Goal: Task Accomplishment & Management: Use online tool/utility

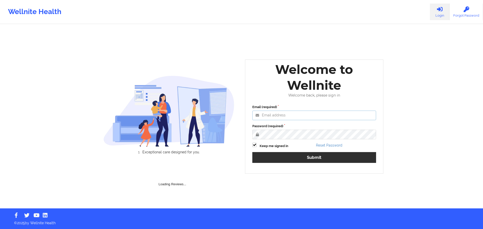
type input "[EMAIL_ADDRESS][DOMAIN_NAME]"
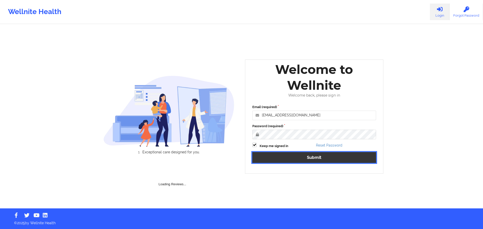
click at [297, 157] on button "Submit" at bounding box center [314, 157] width 124 height 11
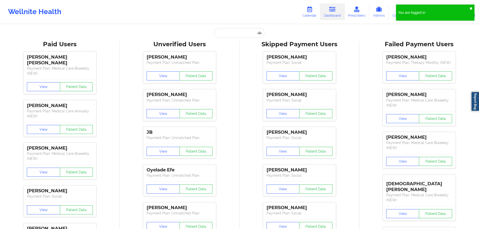
click at [470, 9] on button "✖︎" at bounding box center [471, 9] width 3 height 4
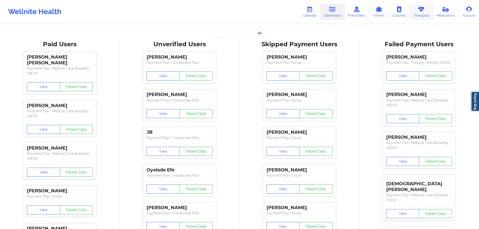
click at [419, 12] on icon at bounding box center [421, 10] width 7 height 6
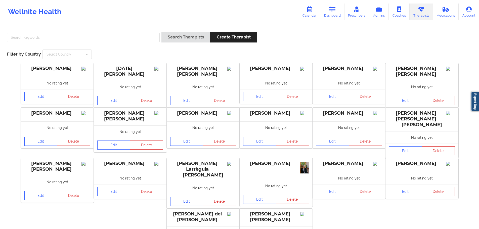
click at [93, 32] on div at bounding box center [83, 39] width 156 height 14
click at [93, 35] on input "text" at bounding box center [83, 38] width 153 height 10
paste input "[PERSON_NAME]"
type input "[PERSON_NAME]"
click at [183, 37] on button "Search Therapists" at bounding box center [185, 37] width 49 height 11
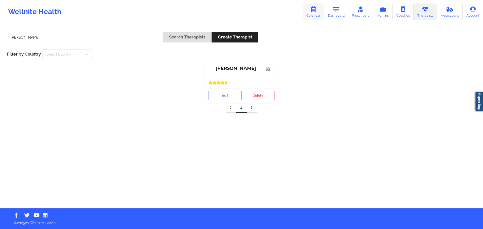
click at [316, 16] on link "Calendar" at bounding box center [314, 12] width 22 height 17
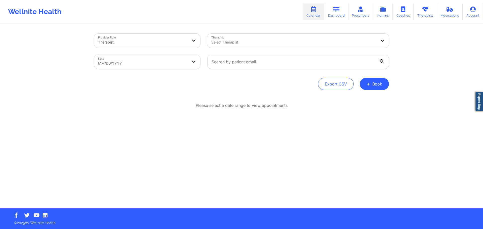
click at [232, 41] on div at bounding box center [293, 42] width 165 height 6
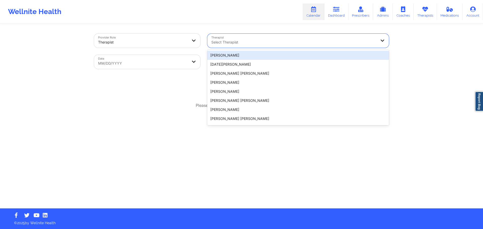
paste input "[PERSON_NAME]"
type input "[PERSON_NAME]"
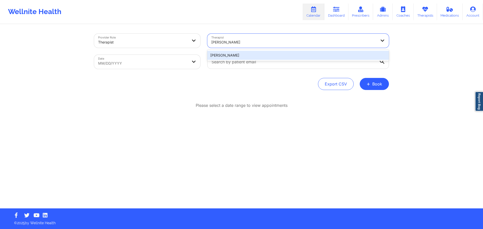
click at [243, 54] on div "[PERSON_NAME]" at bounding box center [298, 55] width 182 height 9
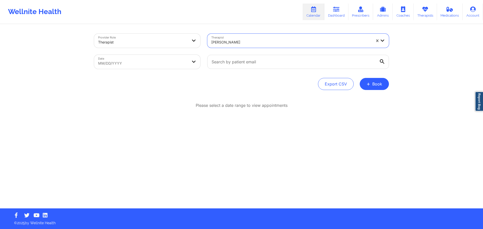
click at [177, 68] on body "Wellnite Health Calendar Dashboard Prescribers Admins Coaches Therapists Medica…" at bounding box center [241, 114] width 483 height 229
select select "2025-8"
select select "2025-9"
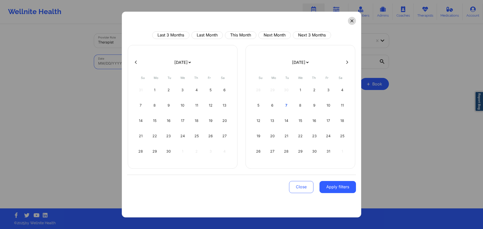
click at [353, 23] on button at bounding box center [352, 21] width 8 height 8
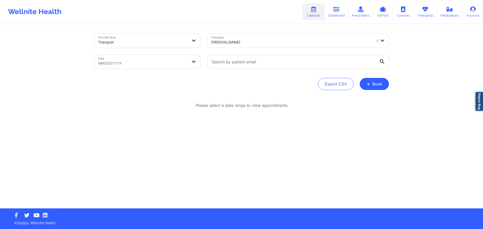
click at [239, 44] on div at bounding box center [291, 42] width 160 height 6
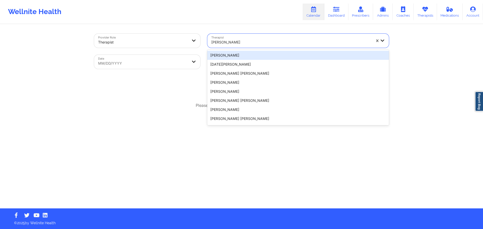
click at [239, 44] on div at bounding box center [291, 42] width 160 height 6
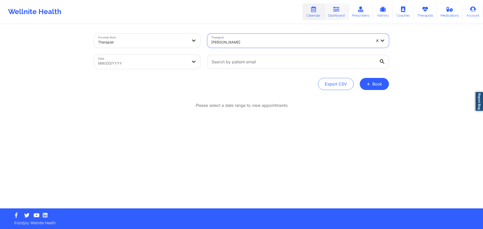
click at [346, 11] on link "Dashboard" at bounding box center [336, 12] width 24 height 17
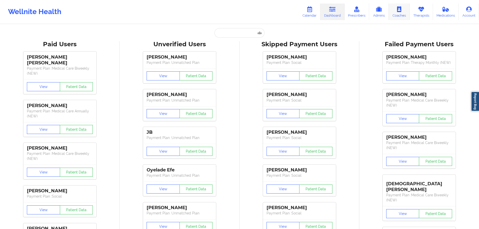
click at [419, 7] on icon at bounding box center [421, 10] width 7 height 6
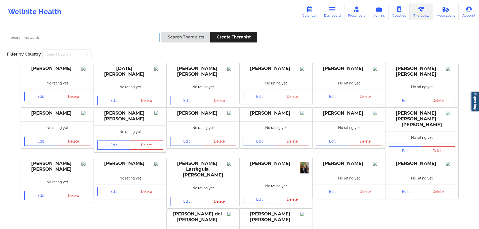
click at [129, 38] on input "text" at bounding box center [83, 38] width 153 height 10
paste input "[PERSON_NAME]"
type input "[PERSON_NAME]"
click at [179, 36] on button "Search Therapists" at bounding box center [185, 37] width 49 height 11
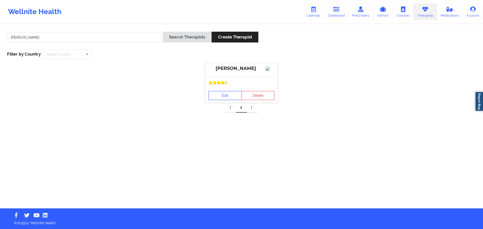
click at [223, 100] on link "Edit" at bounding box center [224, 95] width 33 height 9
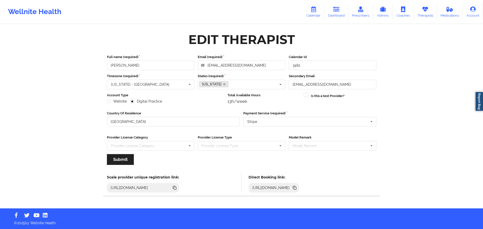
click at [296, 187] on icon at bounding box center [295, 188] width 3 height 3
click at [315, 11] on icon at bounding box center [313, 10] width 7 height 6
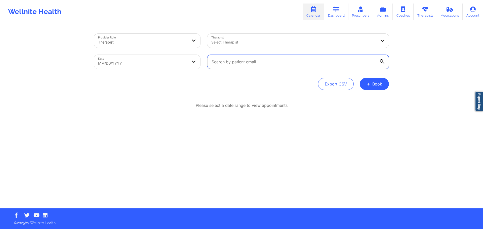
click at [270, 63] on input "text" at bounding box center [298, 62] width 182 height 14
click at [378, 84] on button "+ Book" at bounding box center [374, 84] width 29 height 12
click at [365, 97] on button "Therapy Session" at bounding box center [366, 100] width 38 height 8
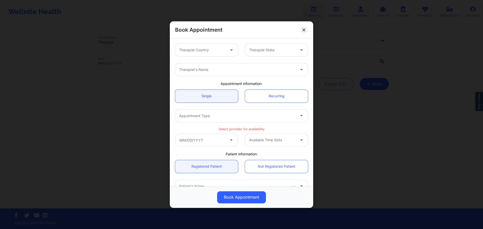
click at [223, 52] on div at bounding box center [202, 50] width 46 height 6
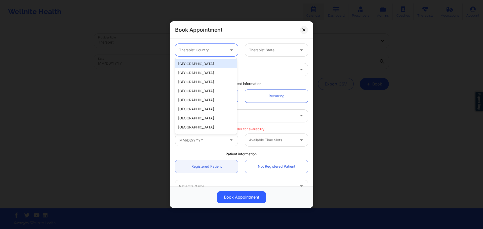
click at [206, 64] on div "[GEOGRAPHIC_DATA]" at bounding box center [206, 63] width 62 height 9
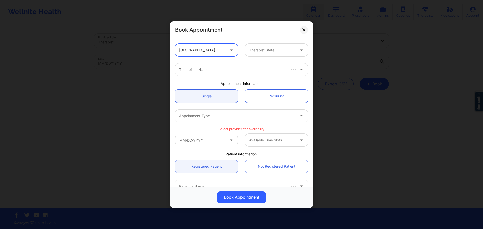
click at [273, 52] on div at bounding box center [272, 50] width 46 height 6
type input "fl"
drag, startPoint x: 267, startPoint y: 66, endPoint x: 275, endPoint y: 65, distance: 8.7
click at [268, 66] on div "[US_STATE]" at bounding box center [275, 63] width 62 height 9
click at [212, 72] on div at bounding box center [237, 70] width 116 height 6
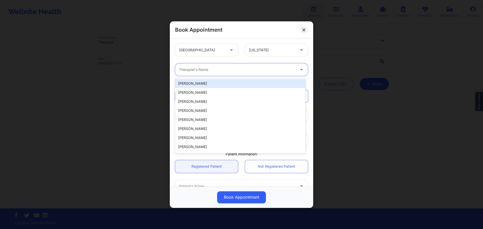
paste input "[URL][DOMAIN_NAME]"
type input "[URL][DOMAIN_NAME]"
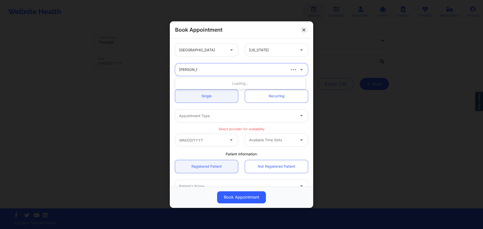
type input "[PERSON_NAME] [PERSON_NAME]"
paste input "[PERSON_NAME]"
type input "[PERSON_NAME]"
click at [212, 82] on div "[PERSON_NAME]" at bounding box center [240, 83] width 130 height 9
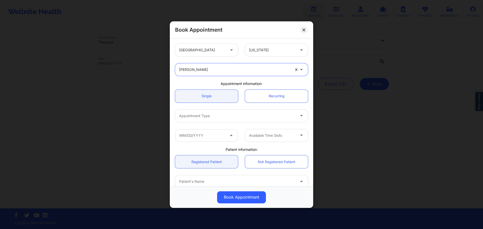
click at [232, 118] on div at bounding box center [237, 116] width 116 height 6
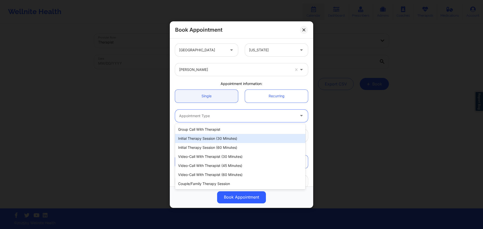
click at [233, 139] on div "Initial Therapy Session (30 minutes)" at bounding box center [240, 138] width 130 height 9
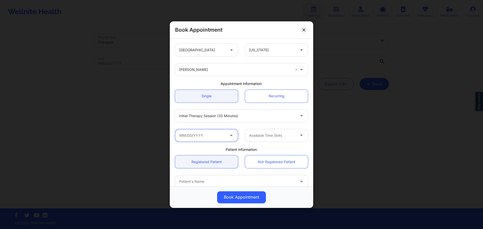
click at [209, 135] on input "text" at bounding box center [206, 135] width 63 height 13
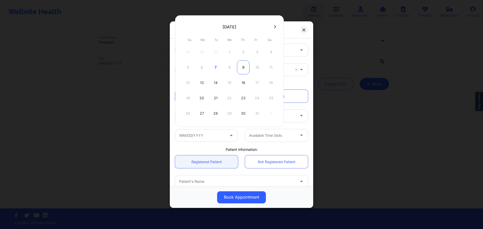
click at [243, 71] on div "9" at bounding box center [243, 67] width 13 height 14
type input "[DATE]"
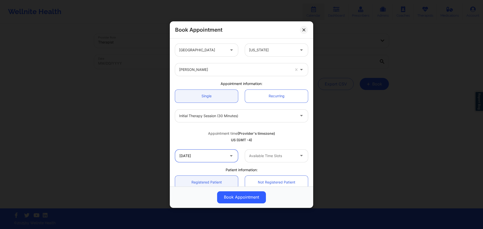
click at [223, 156] on input "[DATE]" at bounding box center [206, 155] width 63 height 13
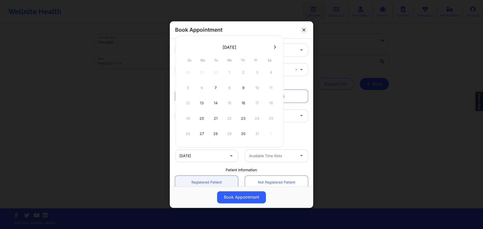
click at [241, 156] on div "Available Time Slots" at bounding box center [276, 155] width 70 height 13
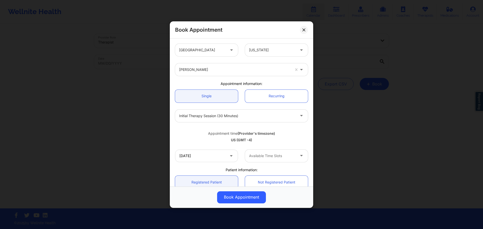
click at [255, 156] on div at bounding box center [272, 156] width 46 height 6
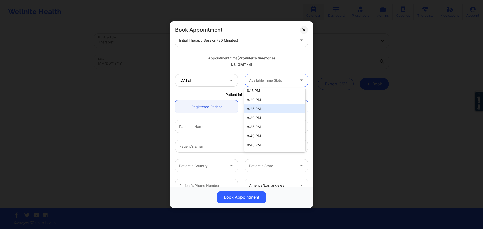
scroll to position [101, 0]
click at [243, 67] on div "US (GMT -4)" at bounding box center [241, 64] width 133 height 5
click at [261, 78] on div at bounding box center [272, 80] width 46 height 6
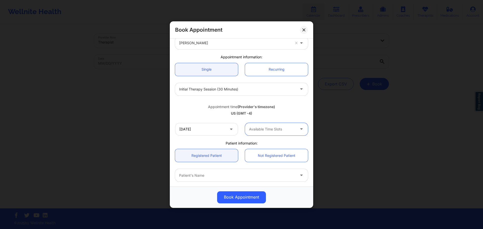
scroll to position [25, 0]
click at [230, 130] on icon at bounding box center [231, 130] width 5 height 4
click at [224, 130] on input "[DATE]" at bounding box center [206, 130] width 63 height 13
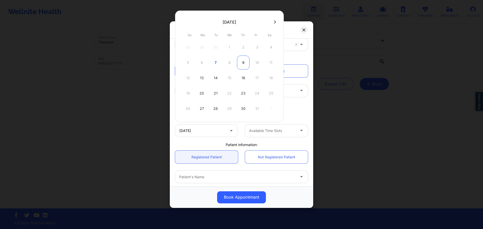
click at [246, 64] on div "9" at bounding box center [243, 63] width 13 height 14
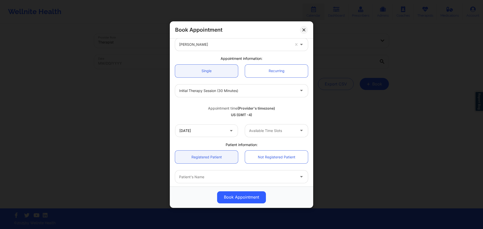
click at [287, 128] on div at bounding box center [272, 131] width 46 height 6
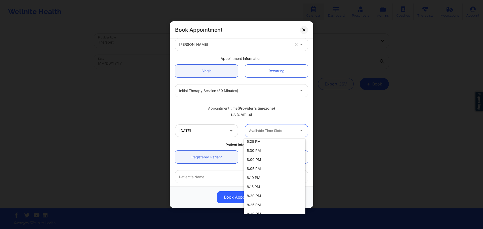
scroll to position [108, 0]
click at [283, 109] on div "Appointment time (Provider's timezone)" at bounding box center [241, 108] width 133 height 5
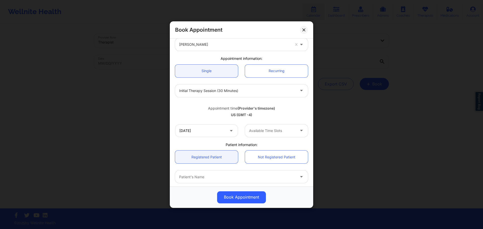
scroll to position [50, 0]
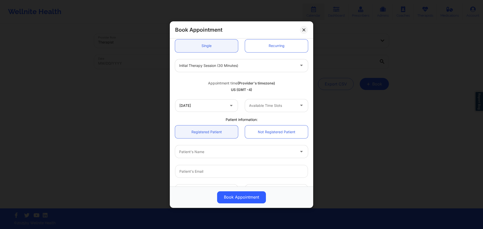
click at [258, 89] on div "US (GMT -4)" at bounding box center [241, 89] width 133 height 5
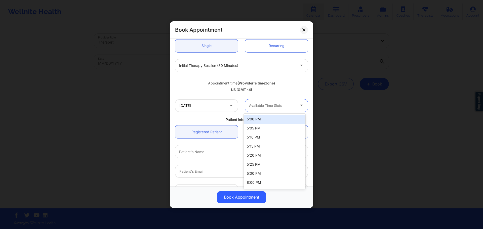
click at [270, 111] on div "Available Time Slots" at bounding box center [270, 105] width 51 height 13
click at [264, 90] on div "US (GMT -4)" at bounding box center [241, 89] width 133 height 5
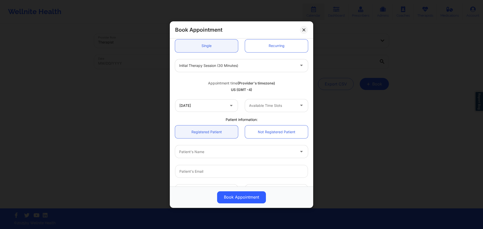
click at [283, 110] on div "Available Time Slots" at bounding box center [270, 105] width 51 height 13
click at [266, 94] on div "Appointment time (Provider's timezone) [GEOGRAPHIC_DATA] (GMT -4)" at bounding box center [242, 85] width 140 height 20
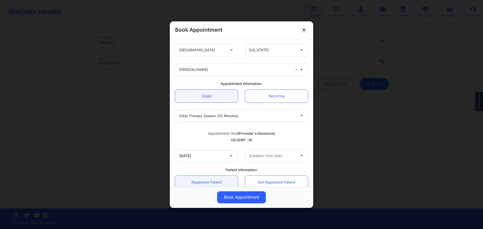
click at [260, 69] on div at bounding box center [234, 70] width 111 height 6
click at [203, 64] on div "[PERSON_NAME]" at bounding box center [234, 69] width 111 height 13
drag, startPoint x: 189, startPoint y: 156, endPoint x: 181, endPoint y: 157, distance: 8.6
click at [181, 157] on input "[DATE]" at bounding box center [206, 155] width 63 height 13
click at [289, 138] on div "US (GMT -4)" at bounding box center [241, 140] width 133 height 5
